Goal: Information Seeking & Learning: Find specific fact

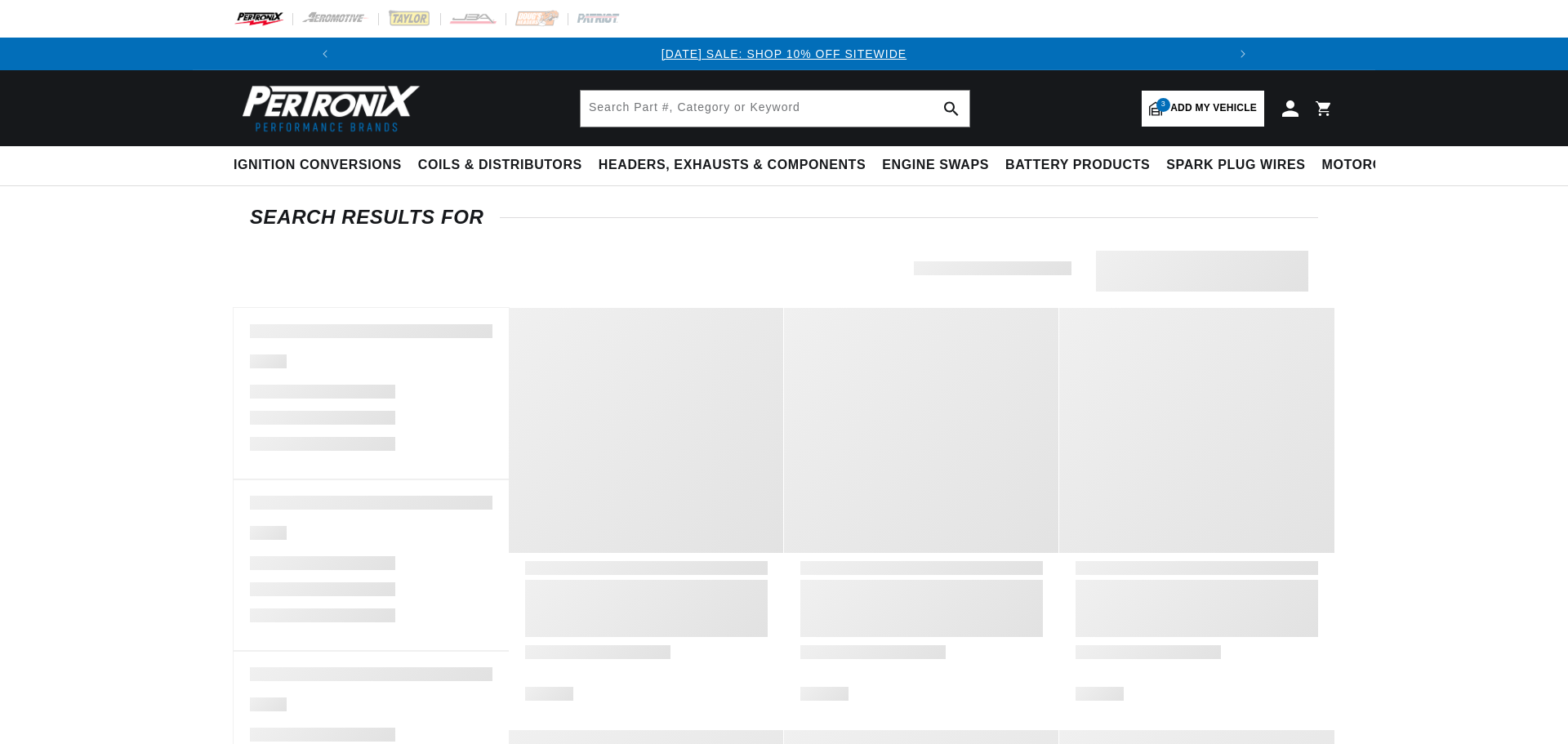
type input "40111"
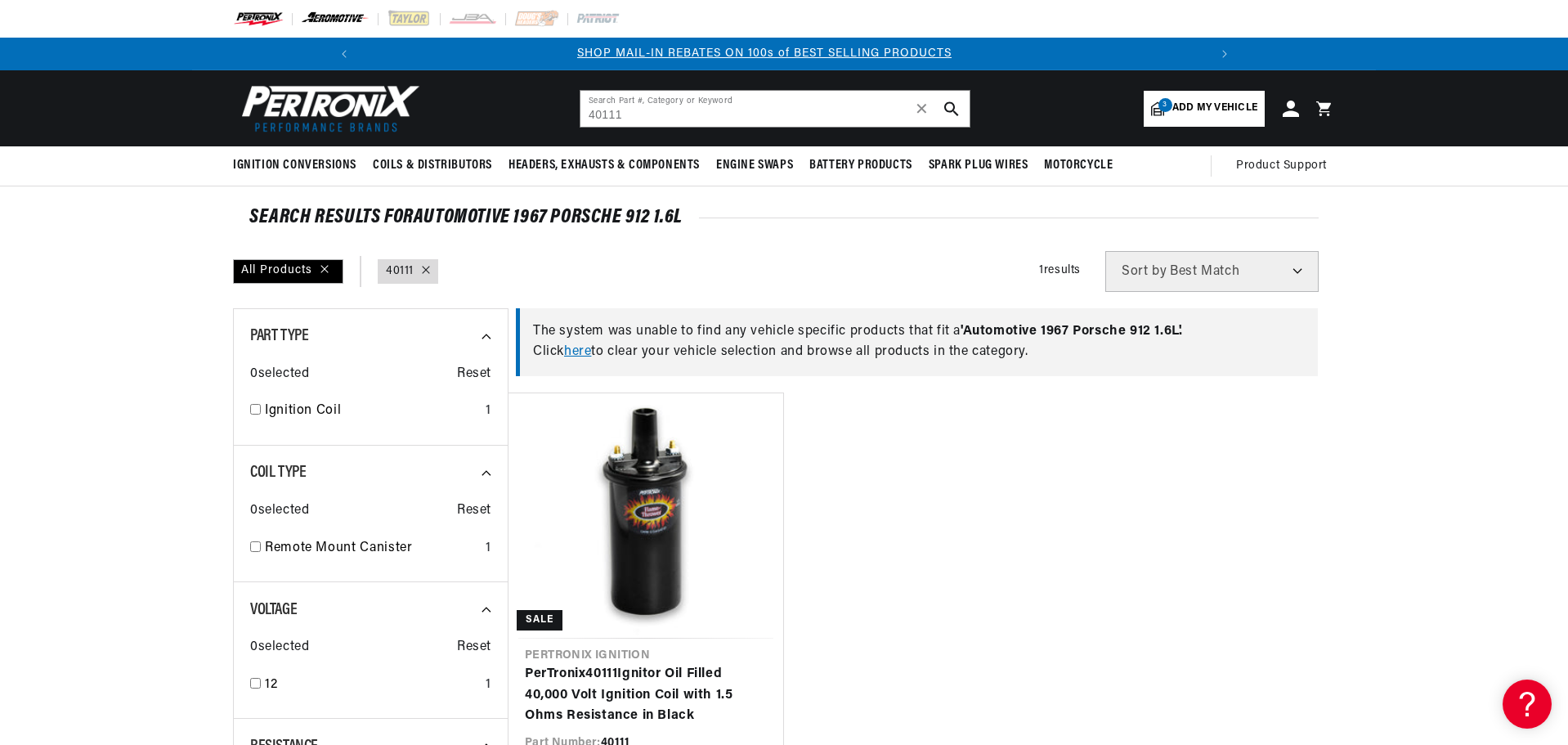
scroll to position [0, 874]
click at [334, 12] on img at bounding box center [335, 19] width 69 height 18
